Goal: Task Accomplishment & Management: Complete application form

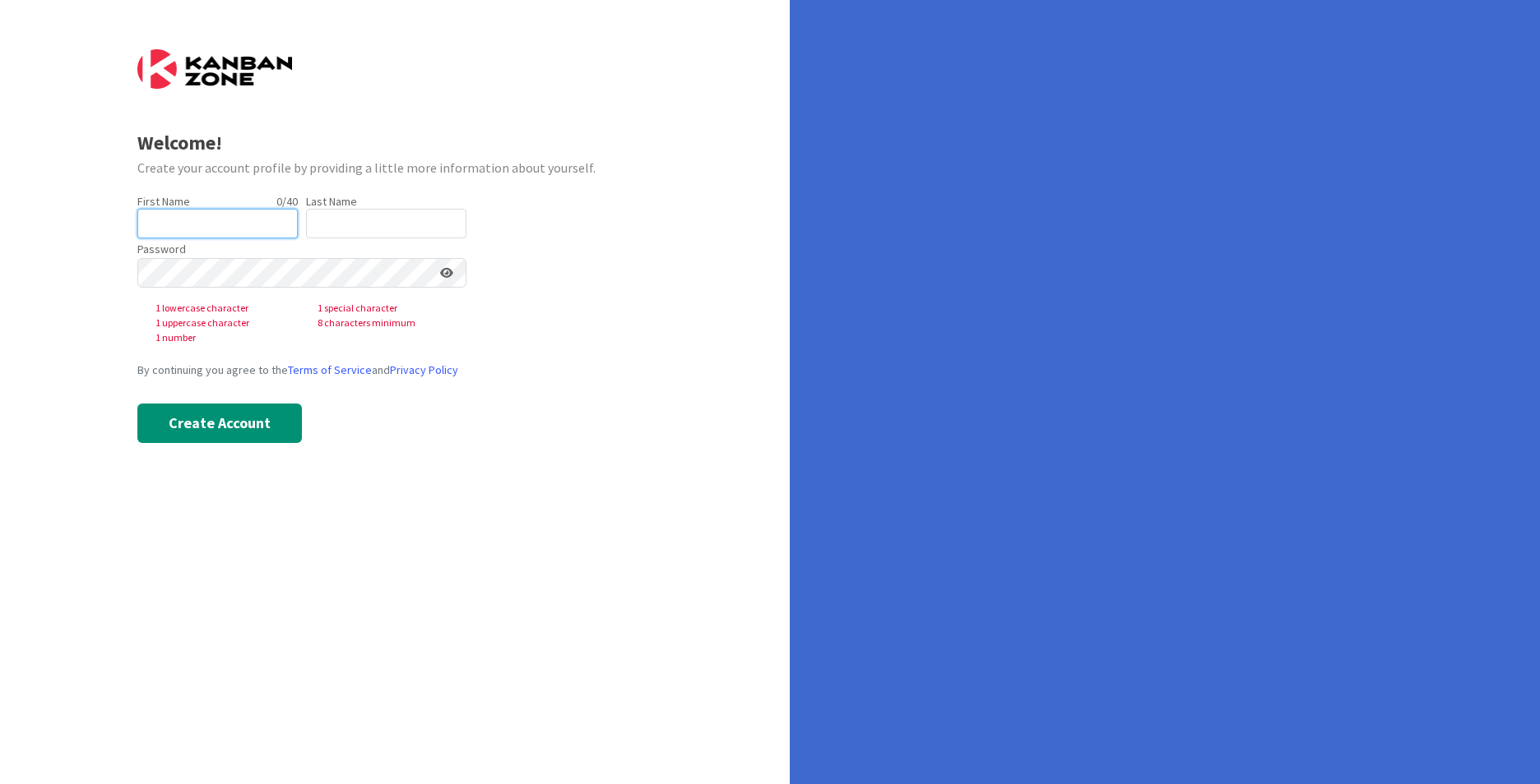
click at [171, 220] on input "text" at bounding box center [217, 224] width 160 height 30
type input "[PERSON_NAME]"
type input "Rawlings"
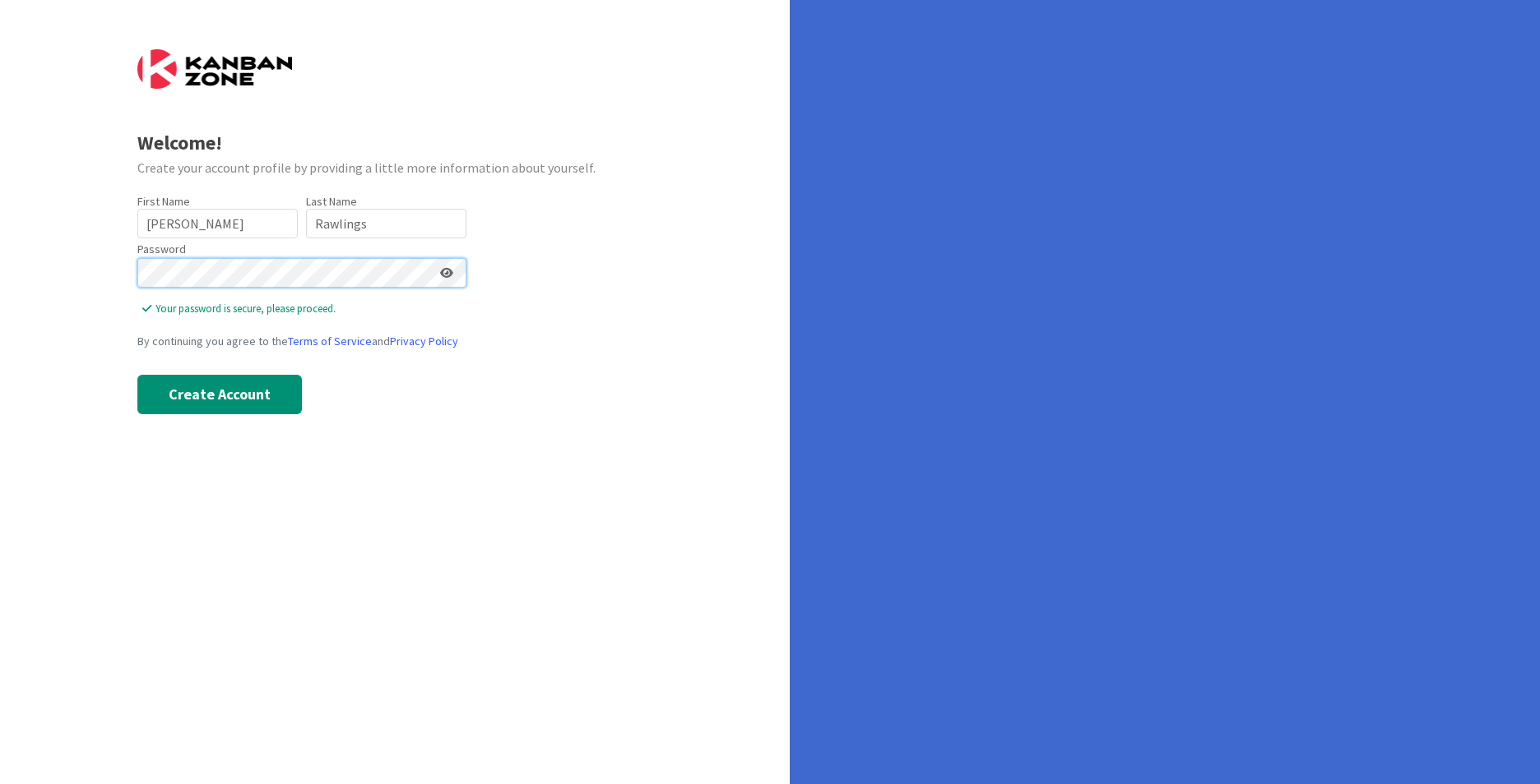
click at [122, 267] on div "Welcome! Create your account profile by providing a little more information abo…" at bounding box center [395, 392] width 790 height 784
click at [182, 406] on button "Create Account" at bounding box center [219, 394] width 164 height 39
